Goal: Find specific page/section: Find specific page/section

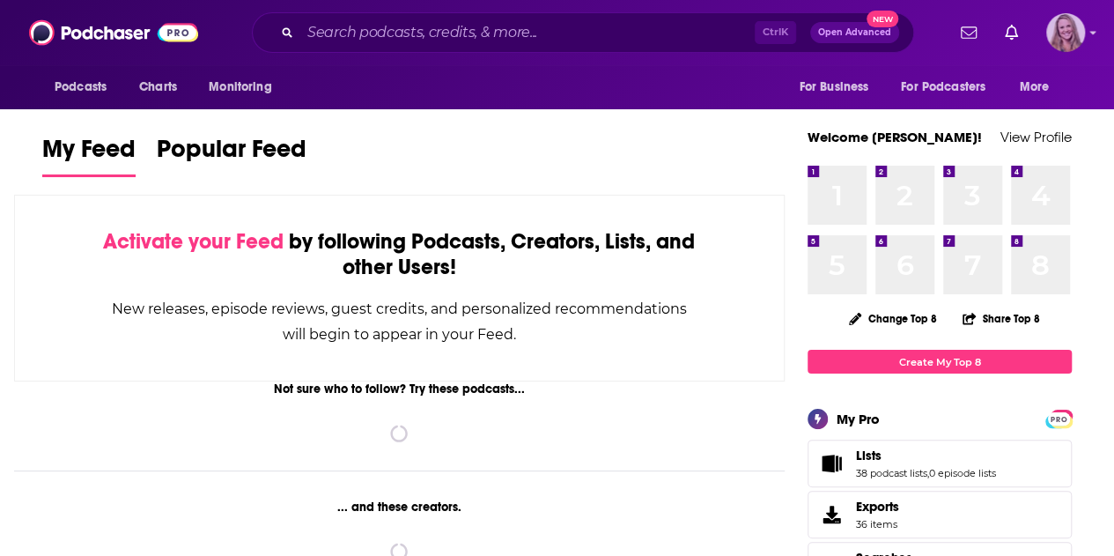
click at [1071, 46] on img "Logged in as KirstinPitchPR" at bounding box center [1065, 32] width 39 height 39
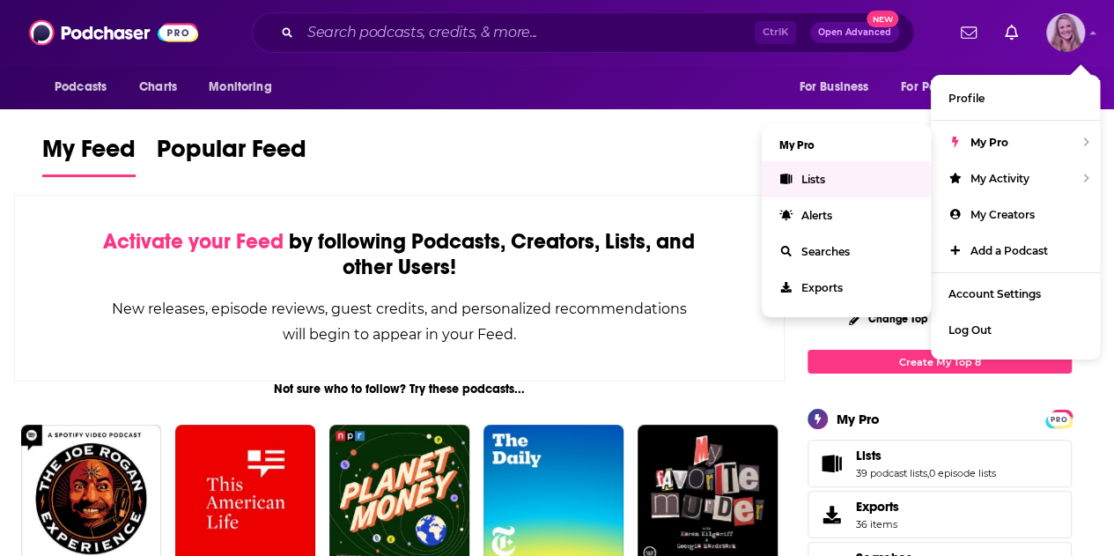
click at [845, 180] on link "Lists" at bounding box center [846, 179] width 169 height 36
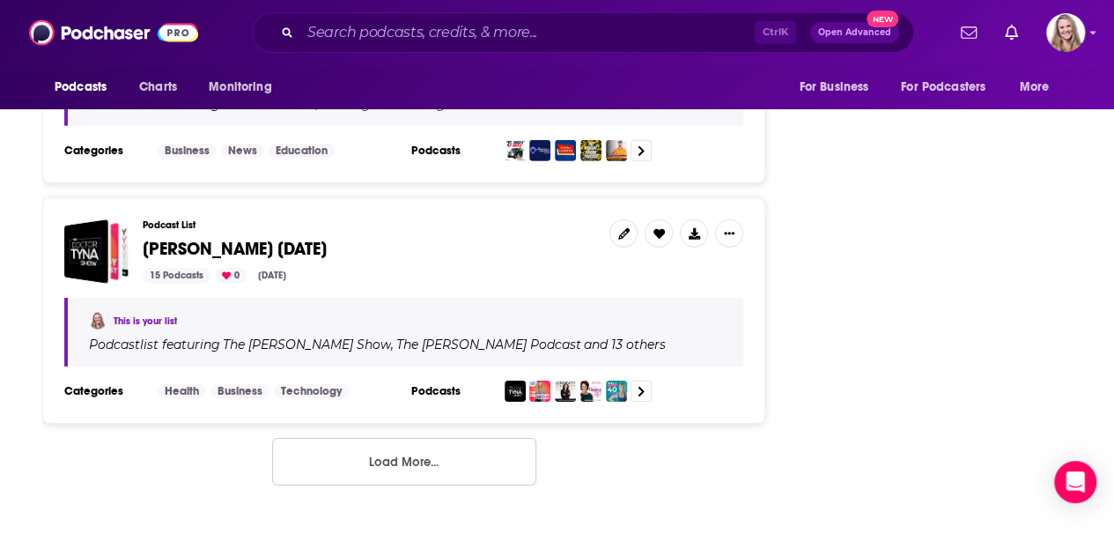
scroll to position [6052, 0]
click at [410, 462] on button "Load More..." at bounding box center [404, 462] width 264 height 48
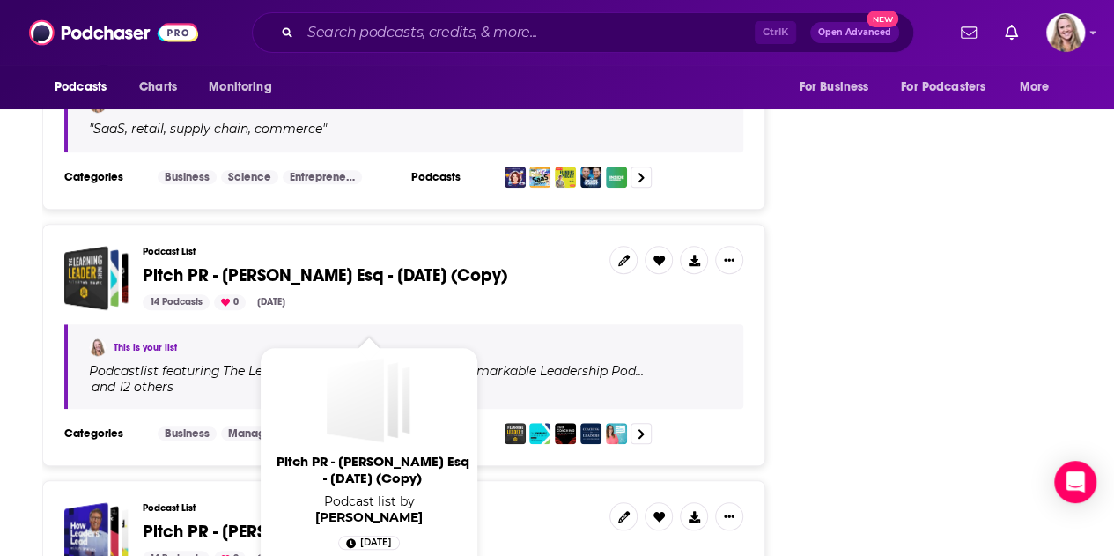
scroll to position [7285, 0]
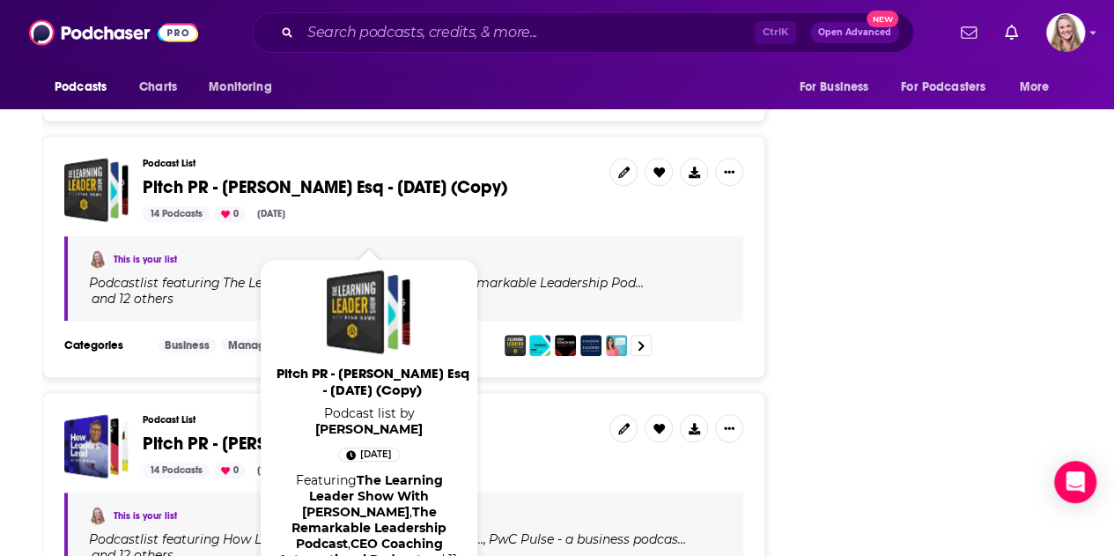
click at [372, 198] on span "Pitch PR - [PERSON_NAME] Esq - [DATE] (Copy)" at bounding box center [325, 187] width 365 height 22
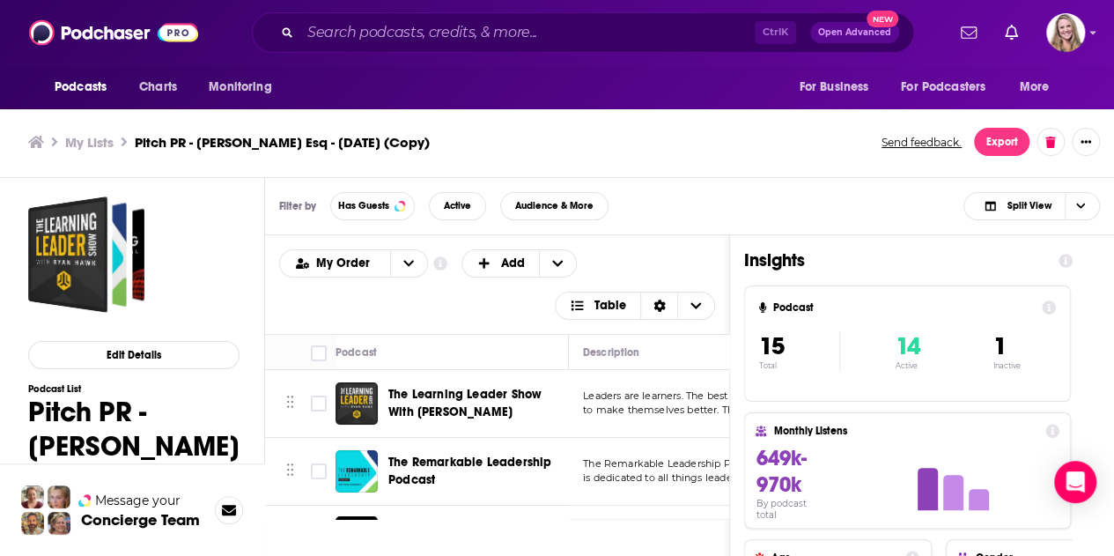
scroll to position [5, 0]
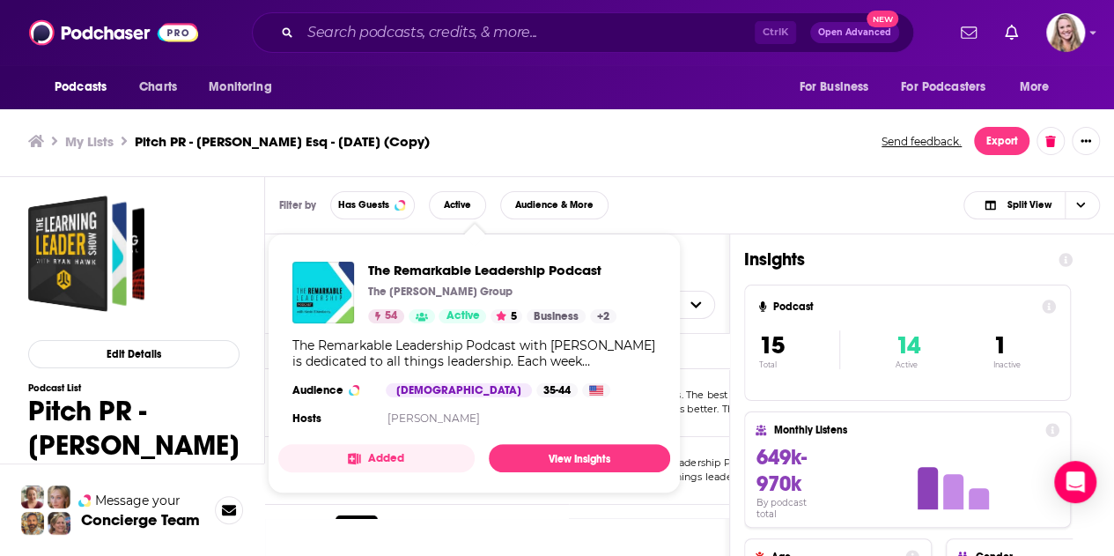
click at [719, 189] on div "Filter by Has Guests Active Audience & More Split View" at bounding box center [689, 205] width 849 height 57
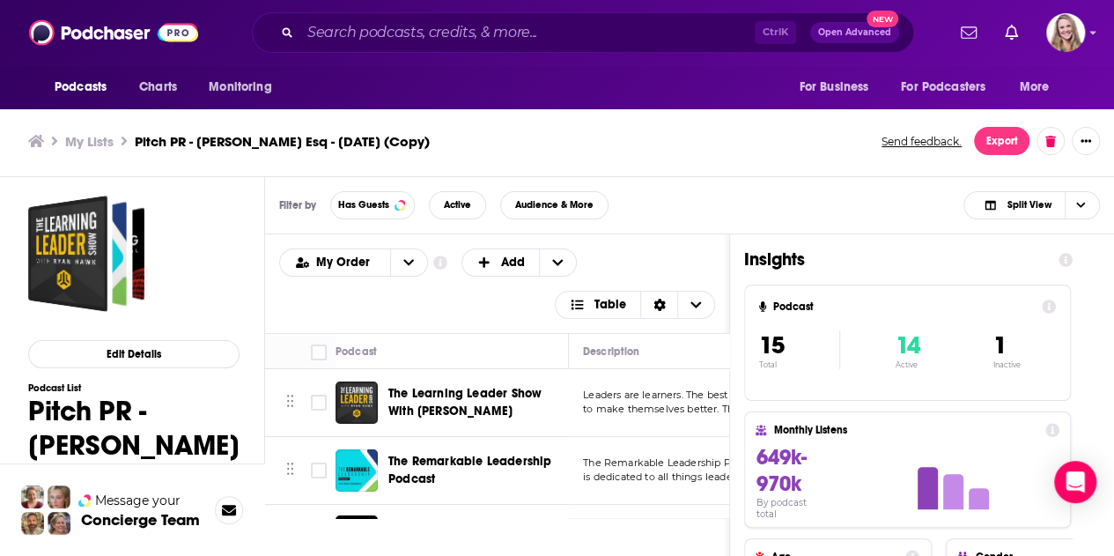
scroll to position [0, 0]
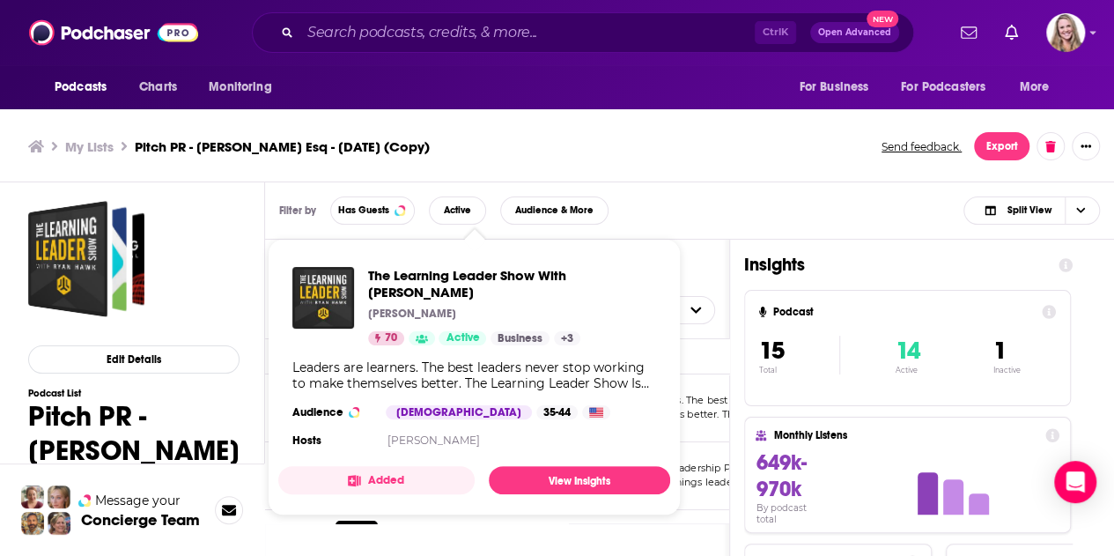
click at [714, 188] on div "Filter by Has Guests Active Audience & More Split View" at bounding box center [689, 210] width 849 height 57
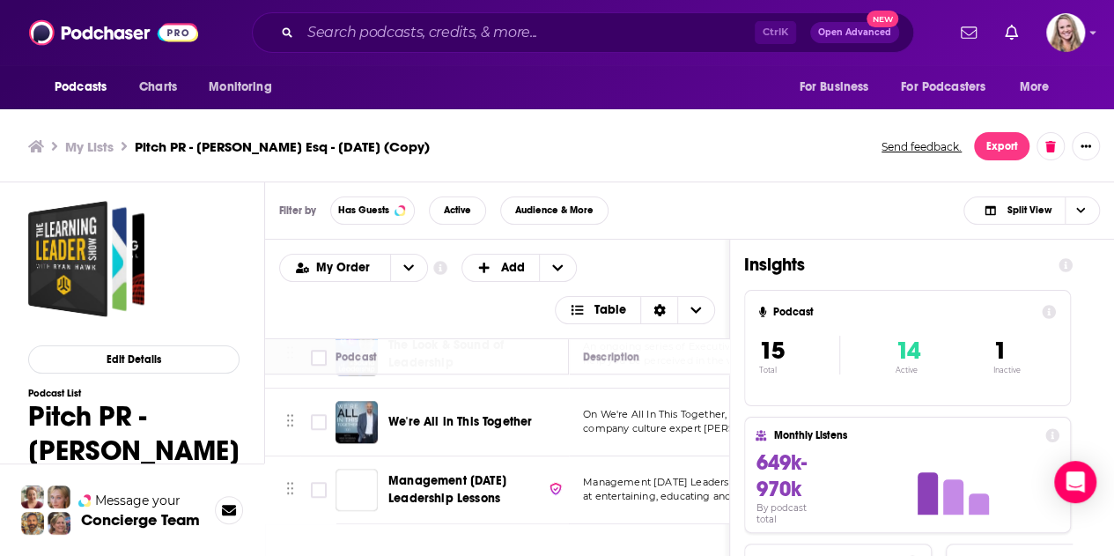
scroll to position [802, 0]
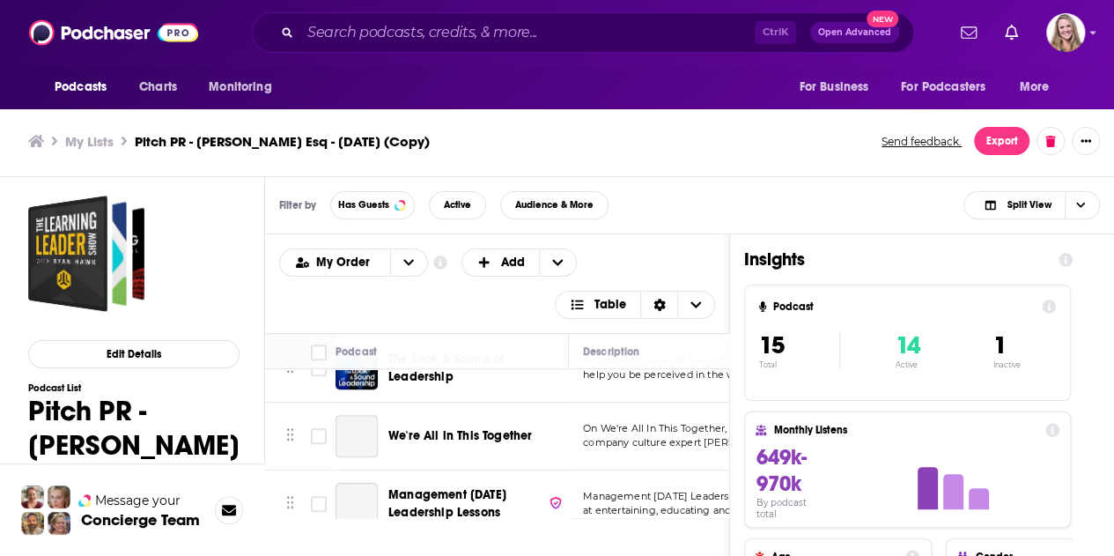
scroll to position [802, 0]
